Goal: Use online tool/utility

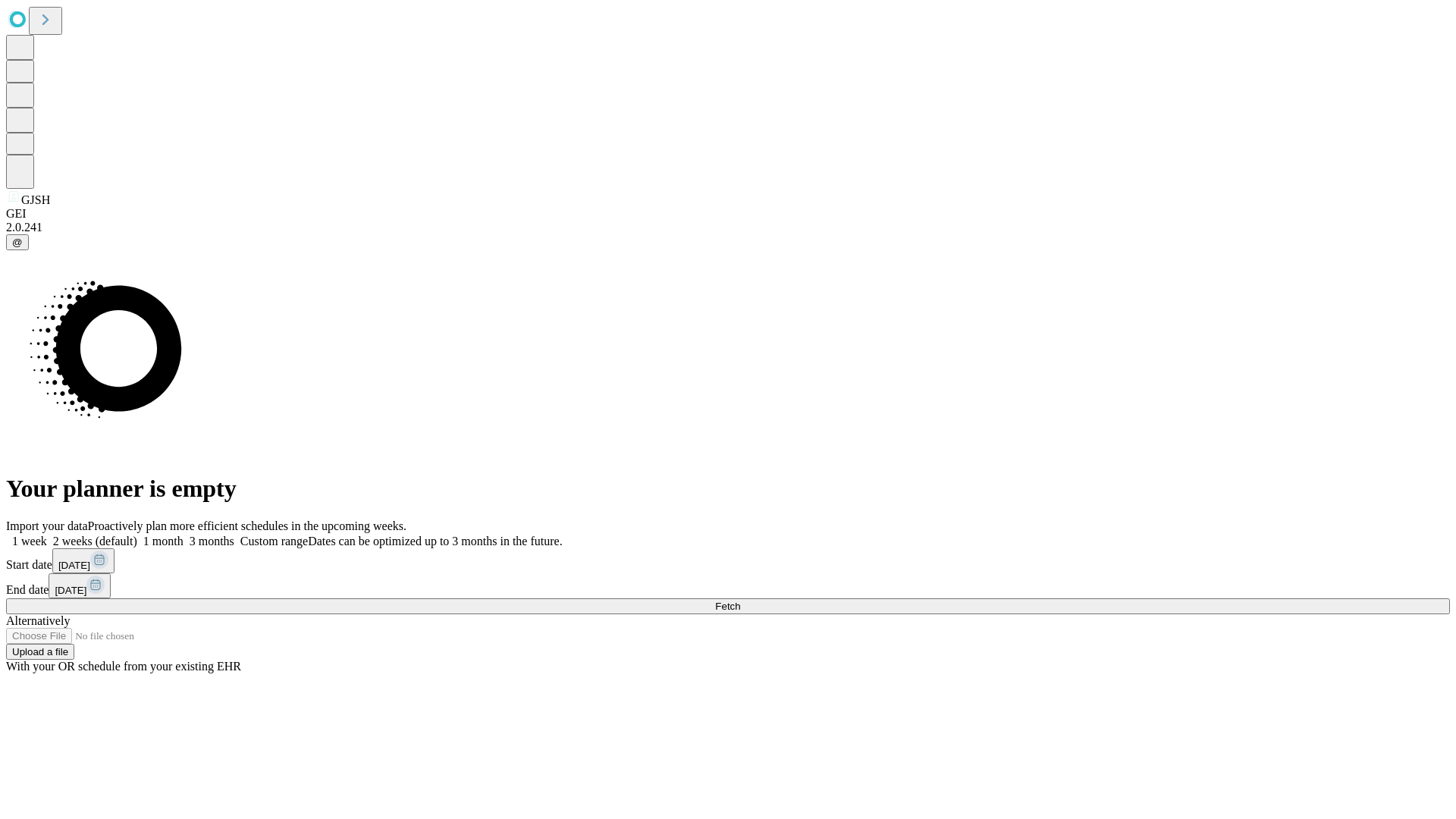
click at [740, 601] on span "Fetch" at bounding box center [727, 607] width 25 height 11
